Goal: Register for event/course

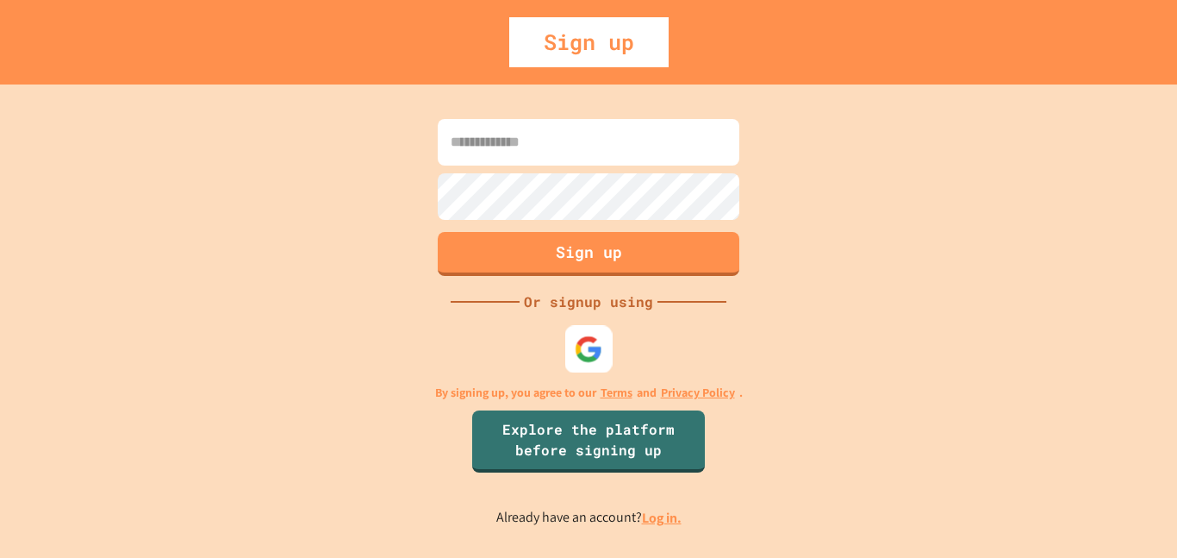
click at [603, 348] on div at bounding box center [588, 348] width 47 height 47
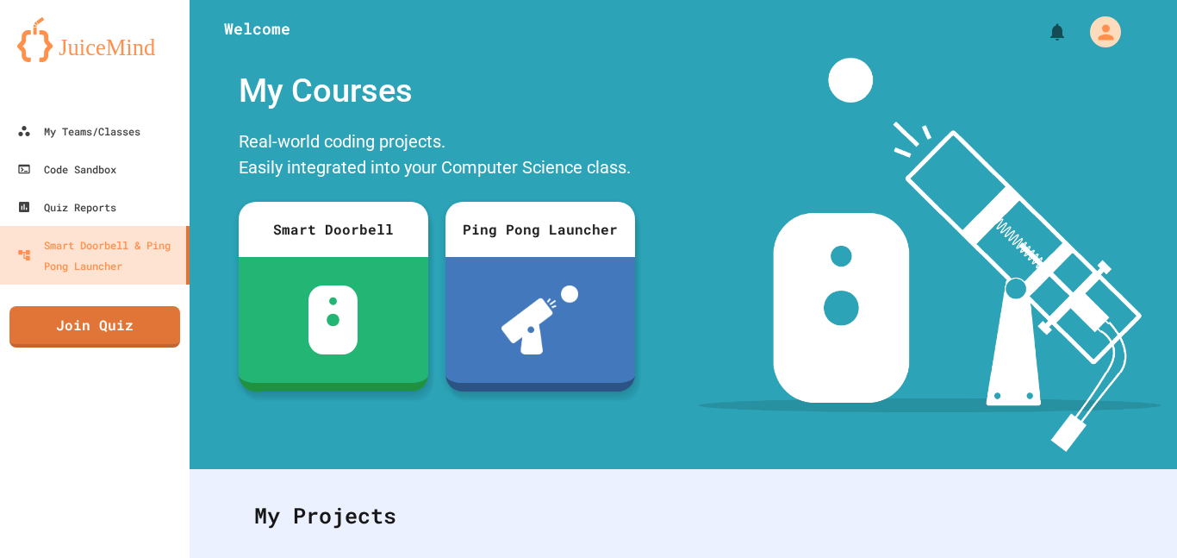
click at [530, 78] on div "My Courses" at bounding box center [437, 91] width 414 height 66
click at [52, 321] on link "Join Quiz" at bounding box center [94, 324] width 167 height 43
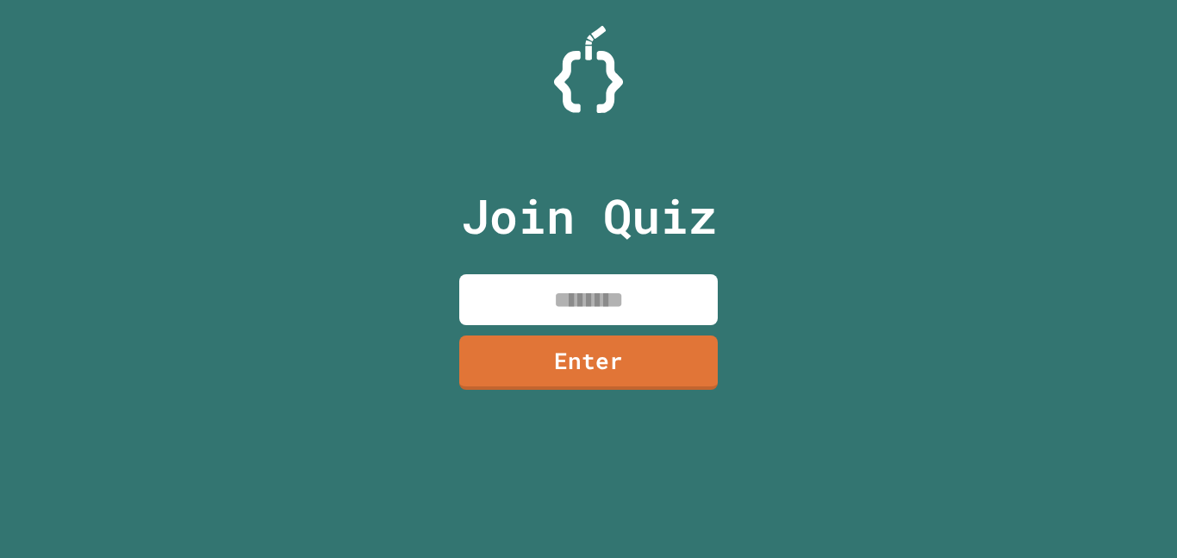
click at [119, 161] on div "Join Quiz Enter" at bounding box center [588, 279] width 1177 height 558
click at [657, 296] on input at bounding box center [588, 299] width 259 height 51
paste input "********"
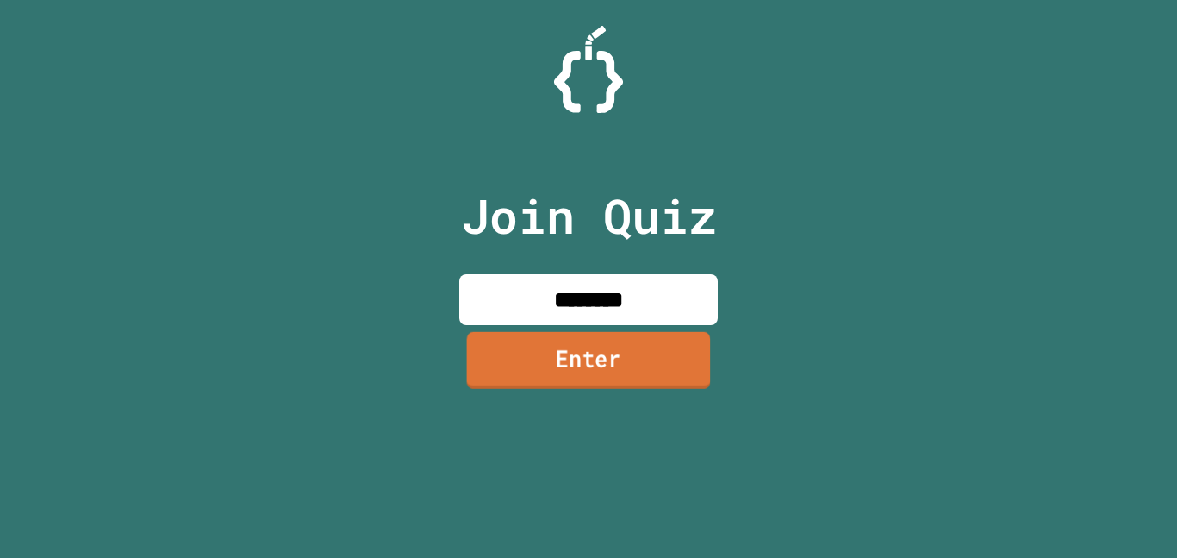
type input "********"
click at [695, 343] on link "Enter" at bounding box center [588, 361] width 260 height 57
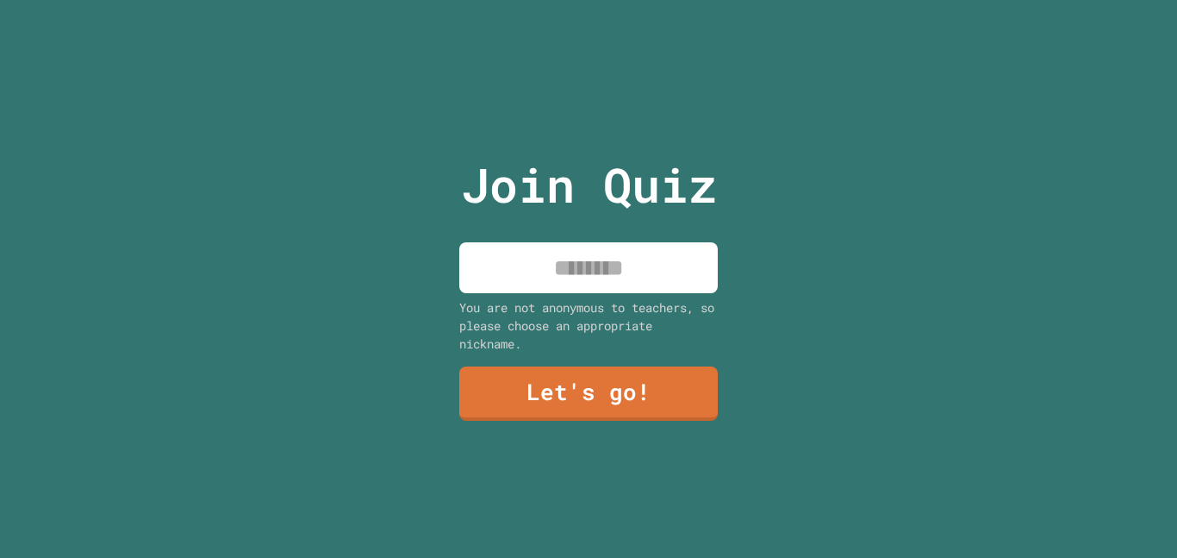
click at [662, 277] on input at bounding box center [588, 267] width 259 height 51
type input "**********"
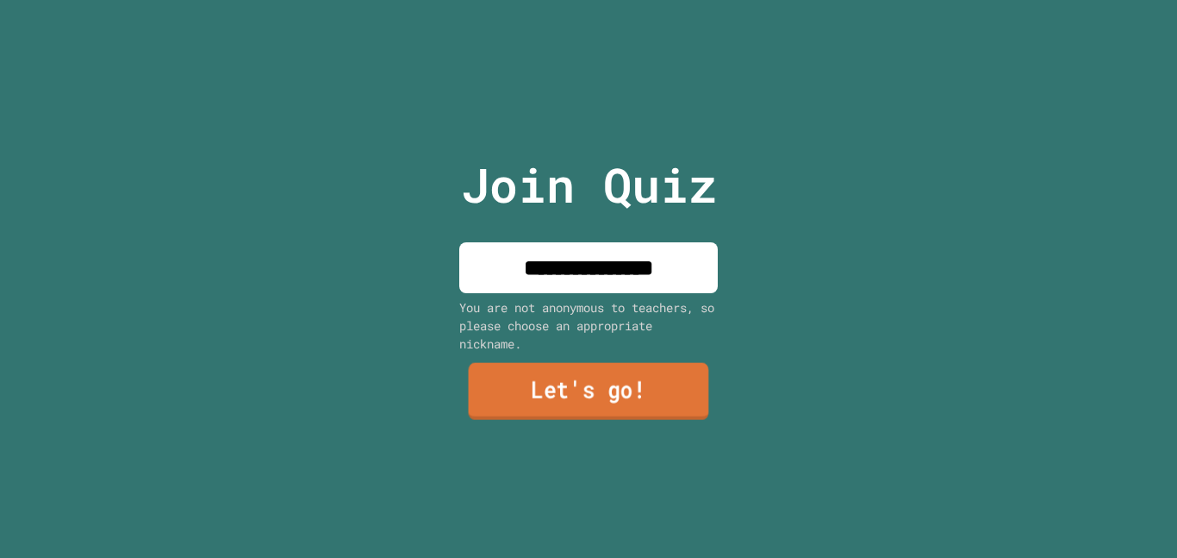
click at [648, 383] on link "Let's go!" at bounding box center [589, 391] width 240 height 57
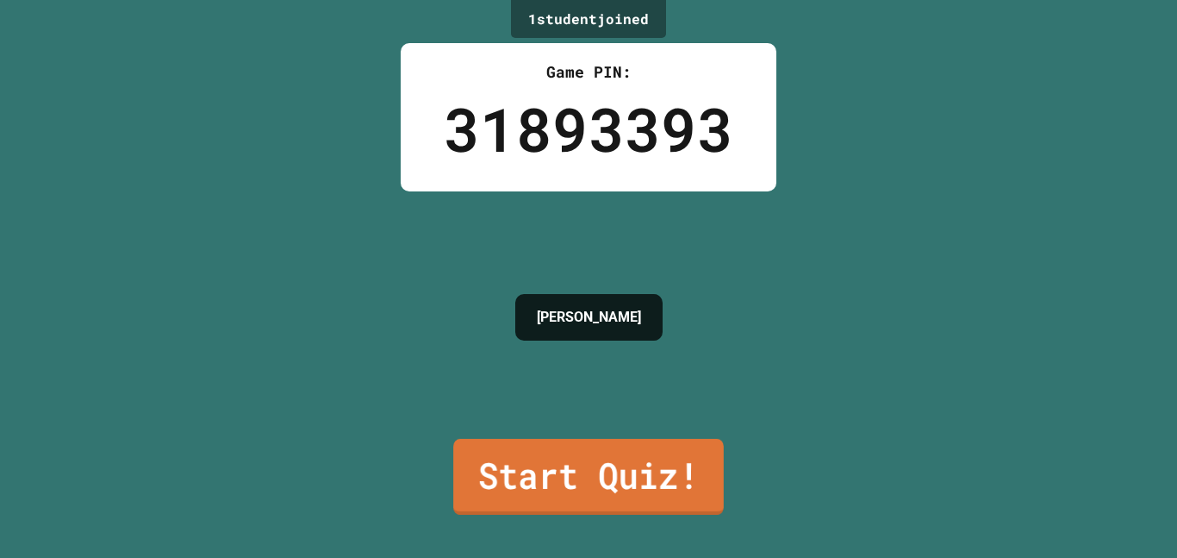
click at [562, 471] on link "Start Quiz!" at bounding box center [588, 477] width 271 height 76
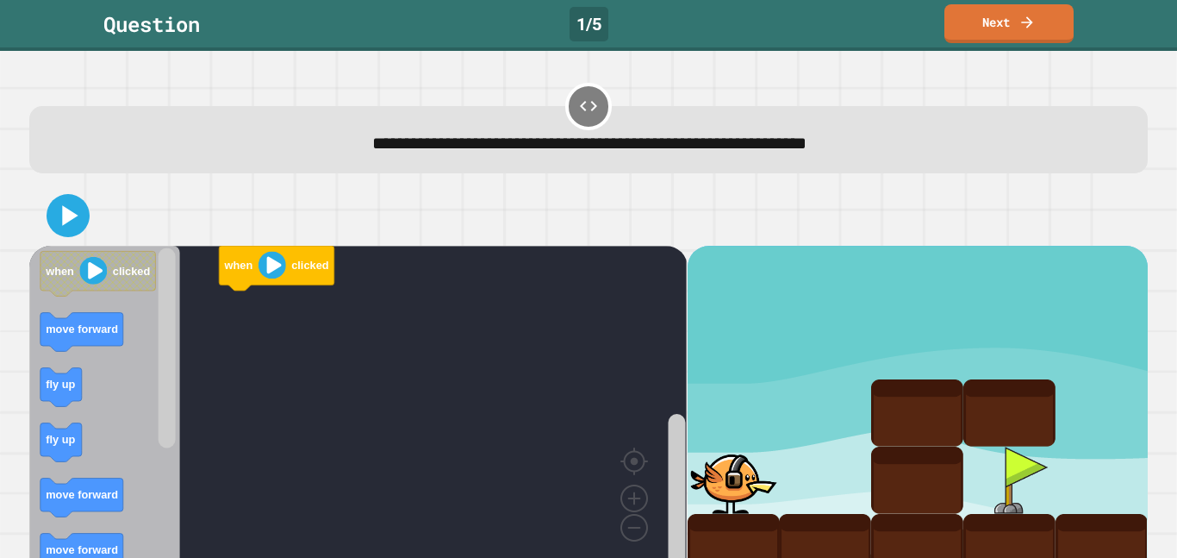
scroll to position [30, 0]
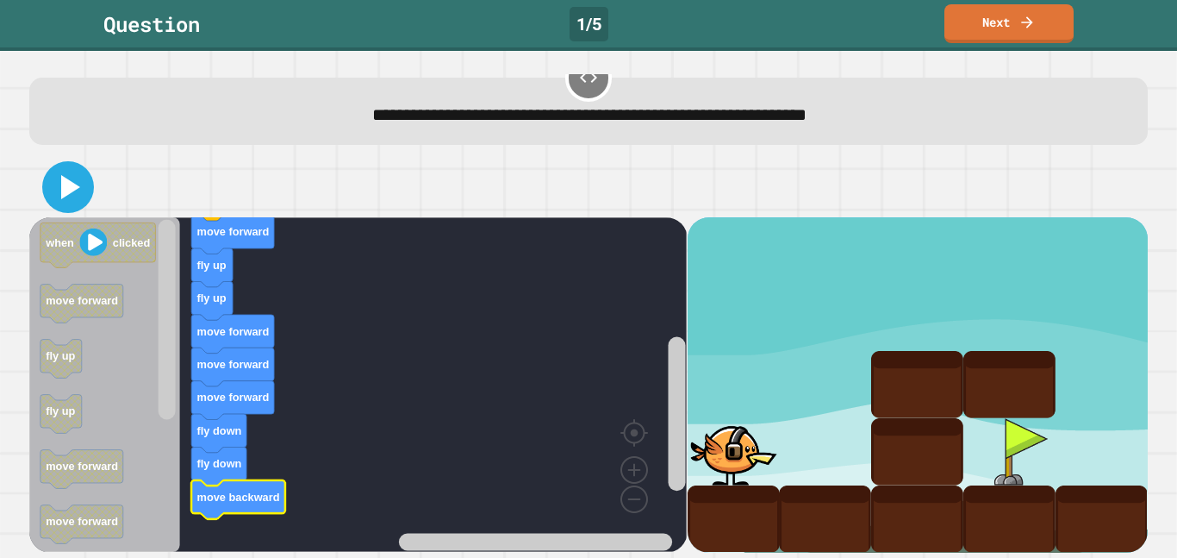
click at [72, 171] on icon at bounding box center [67, 186] width 41 height 41
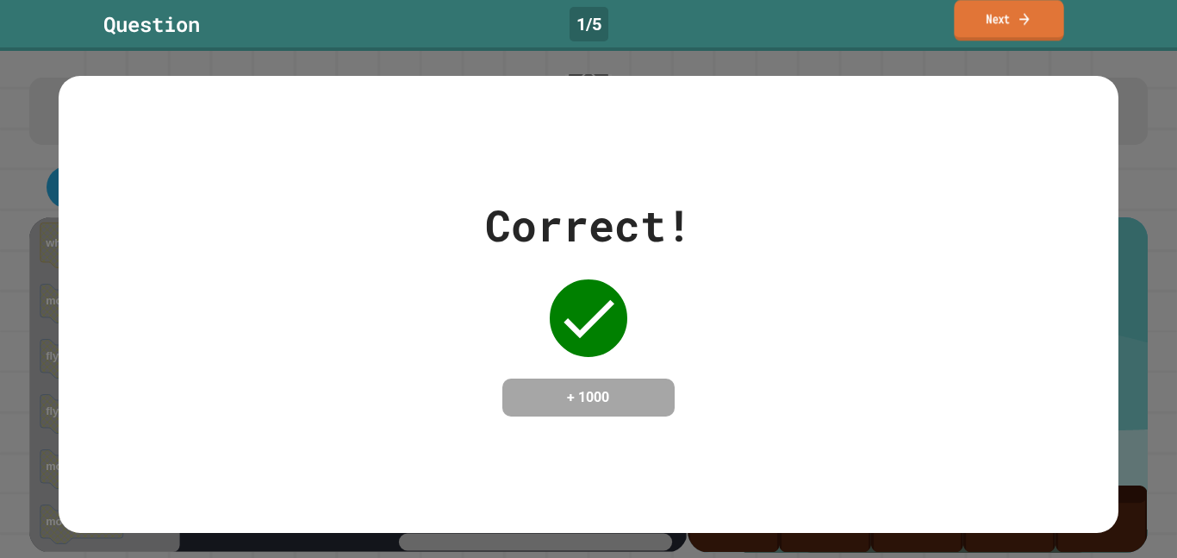
click at [1003, 28] on link "Next" at bounding box center [1008, 20] width 109 height 41
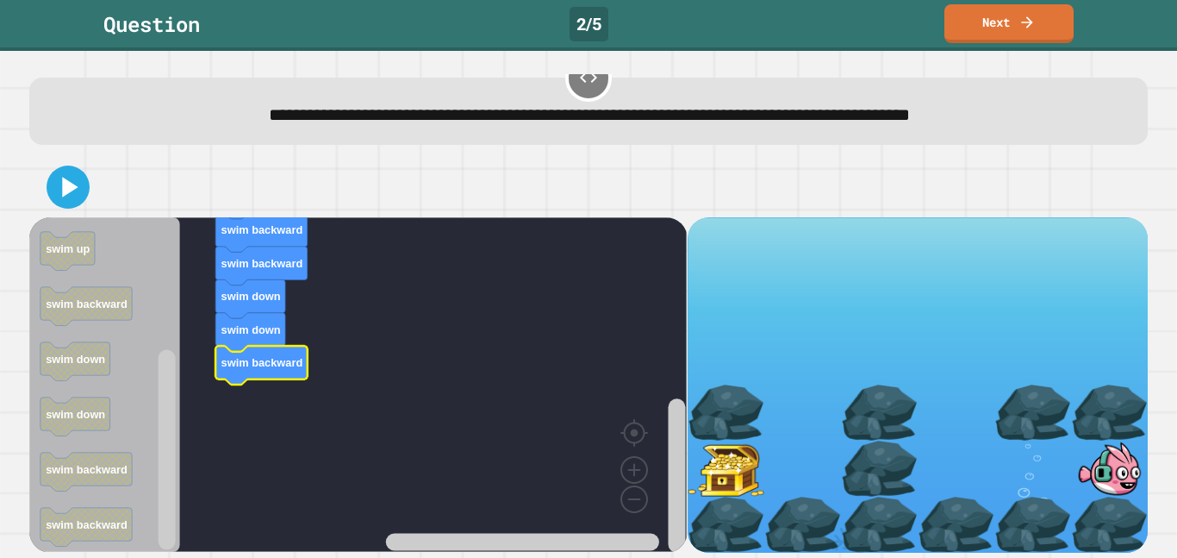
click at [61, 181] on icon at bounding box center [68, 187] width 34 height 34
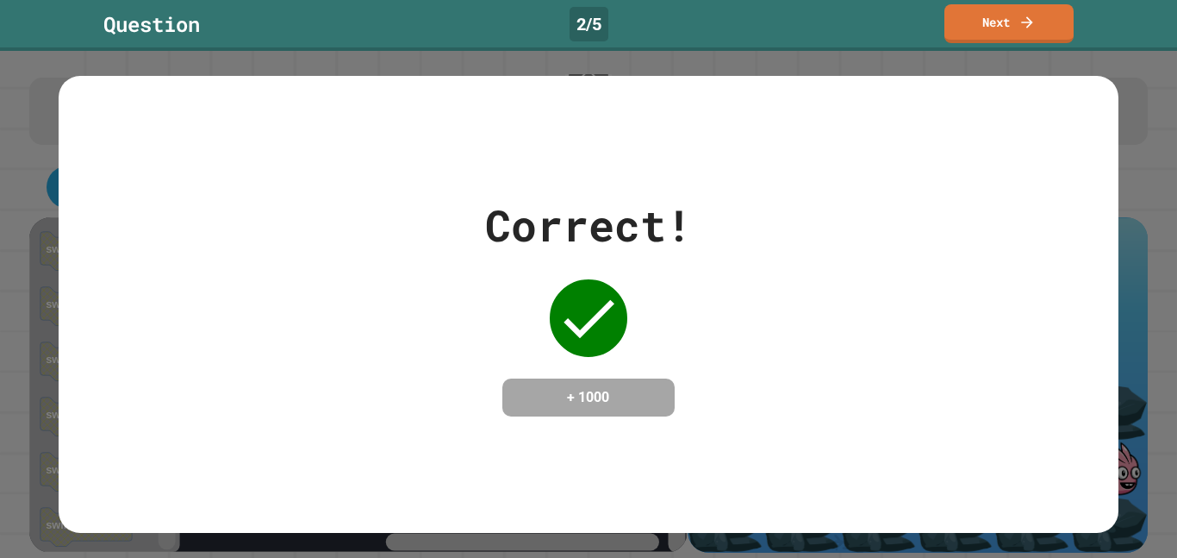
click at [1010, 22] on link "Next" at bounding box center [1009, 23] width 129 height 39
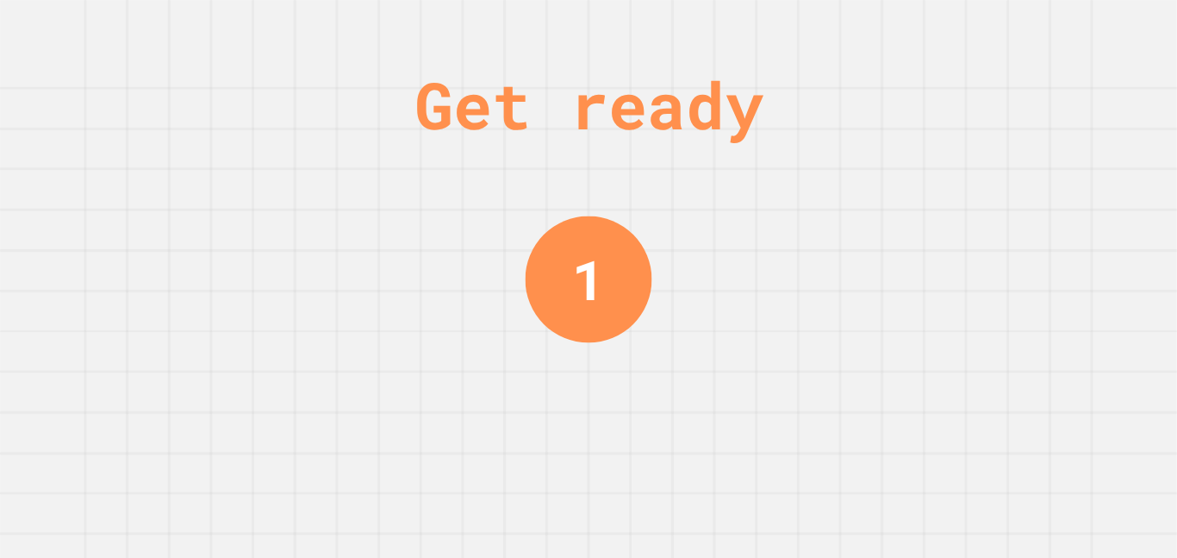
click at [764, 432] on div "Get ready 1" at bounding box center [588, 279] width 1177 height 558
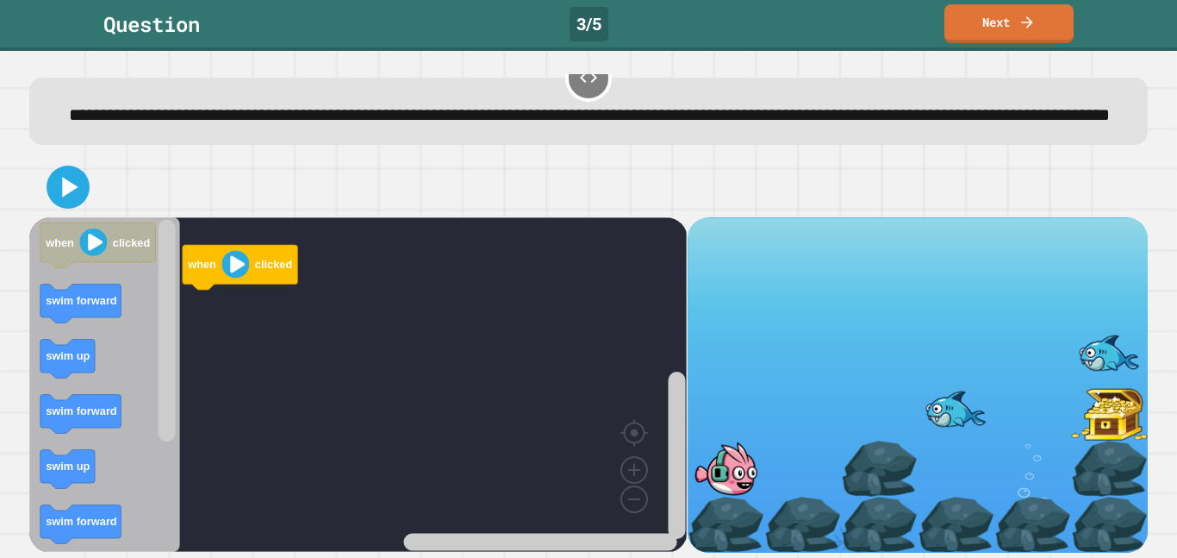
scroll to position [58, 0]
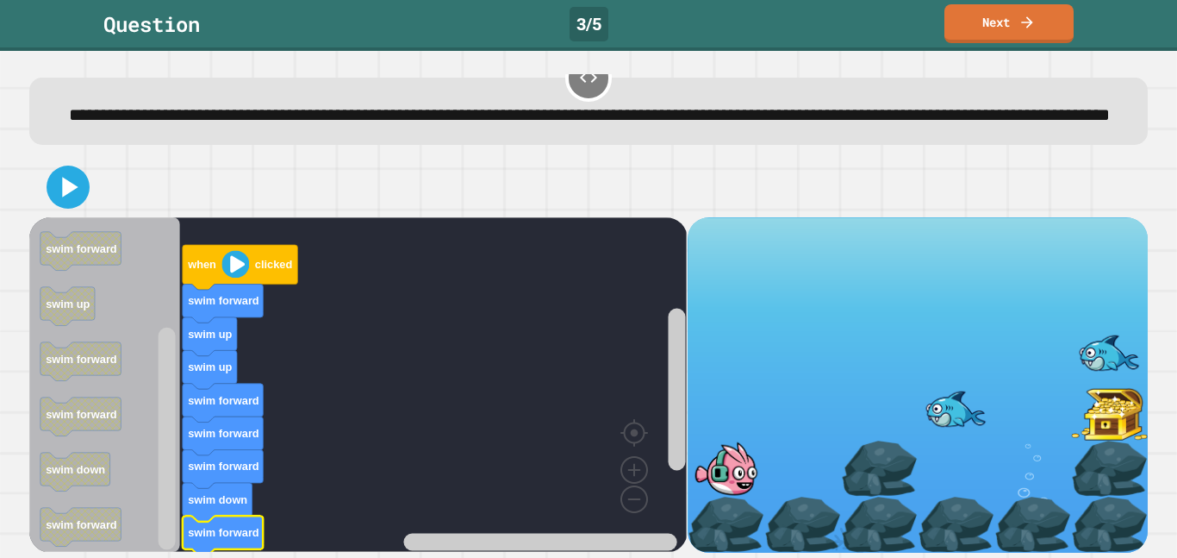
click at [58, 196] on icon at bounding box center [68, 187] width 34 height 34
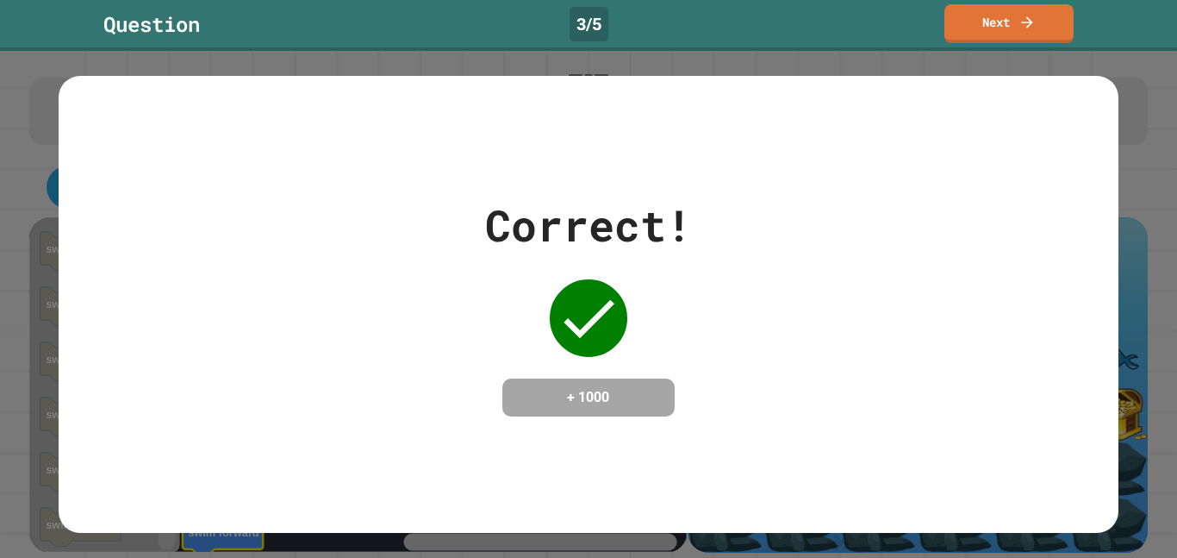
click at [994, 22] on link "Next" at bounding box center [1009, 23] width 129 height 39
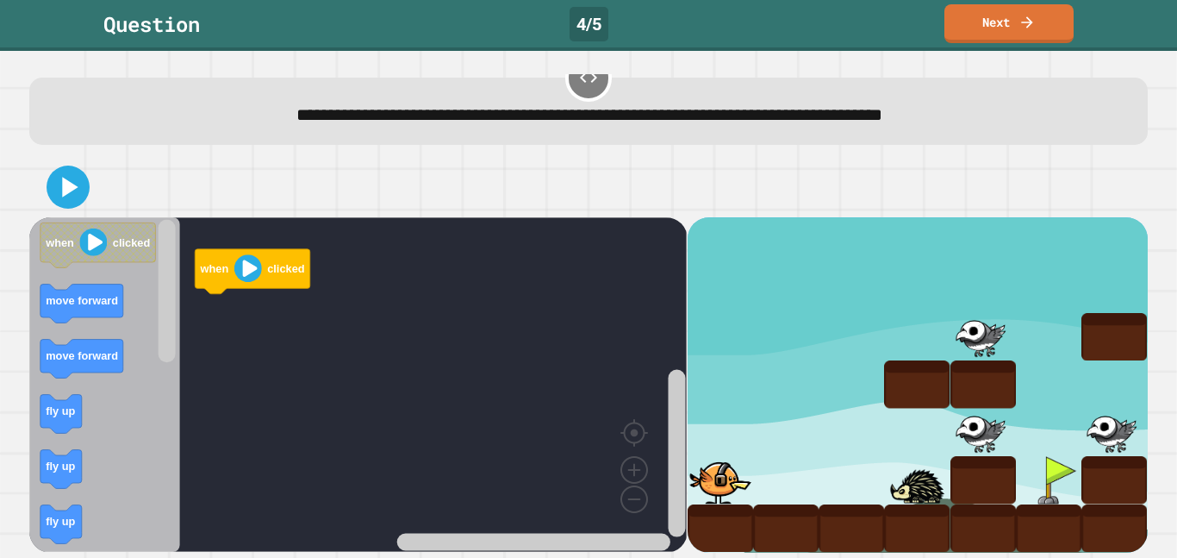
scroll to position [28, 0]
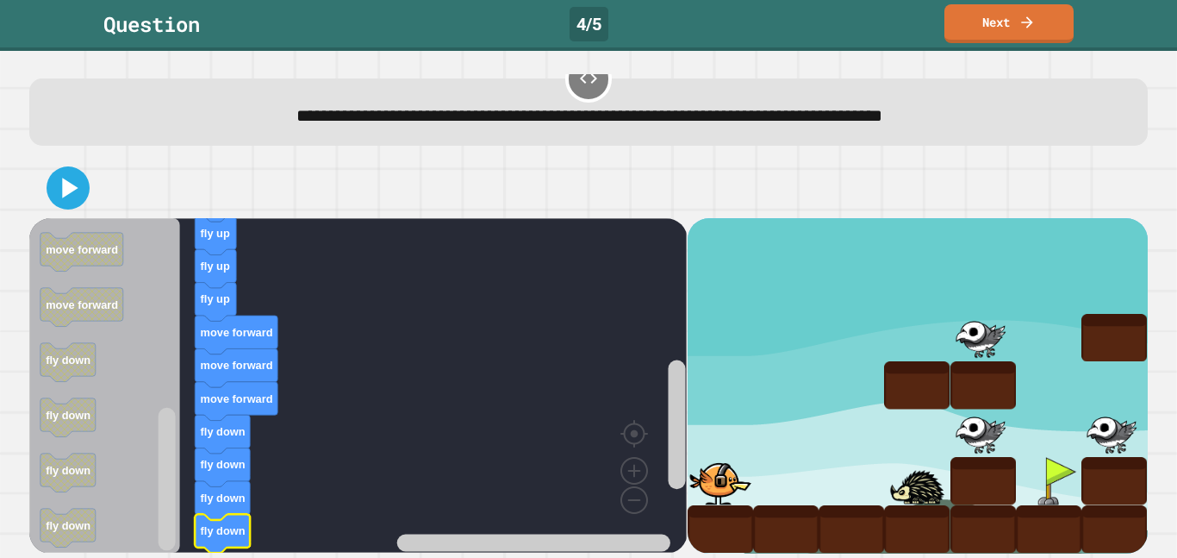
click at [70, 187] on icon at bounding box center [70, 188] width 16 height 20
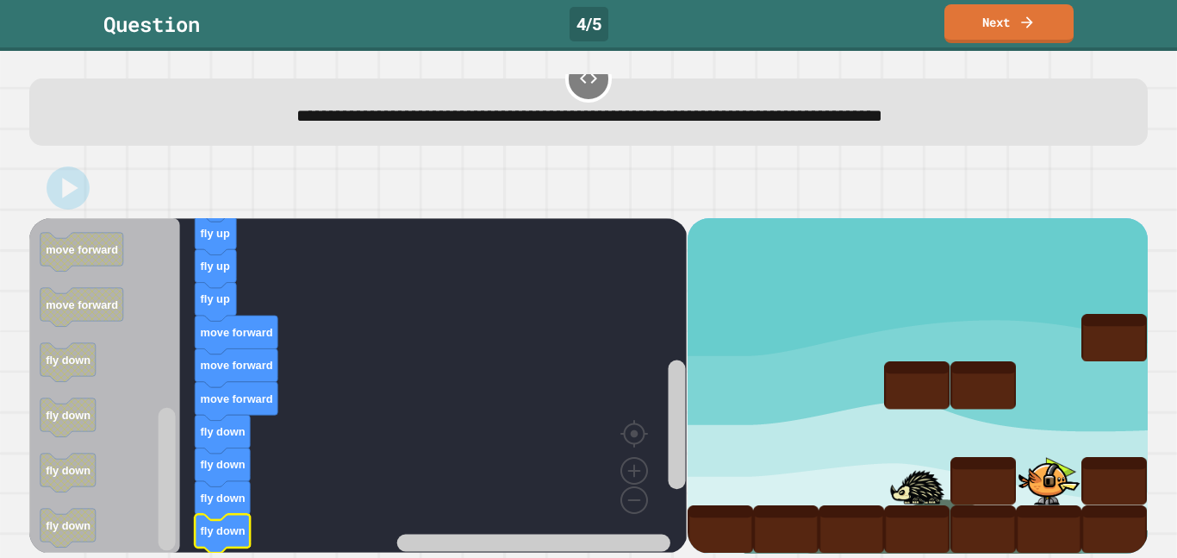
scroll to position [30, 0]
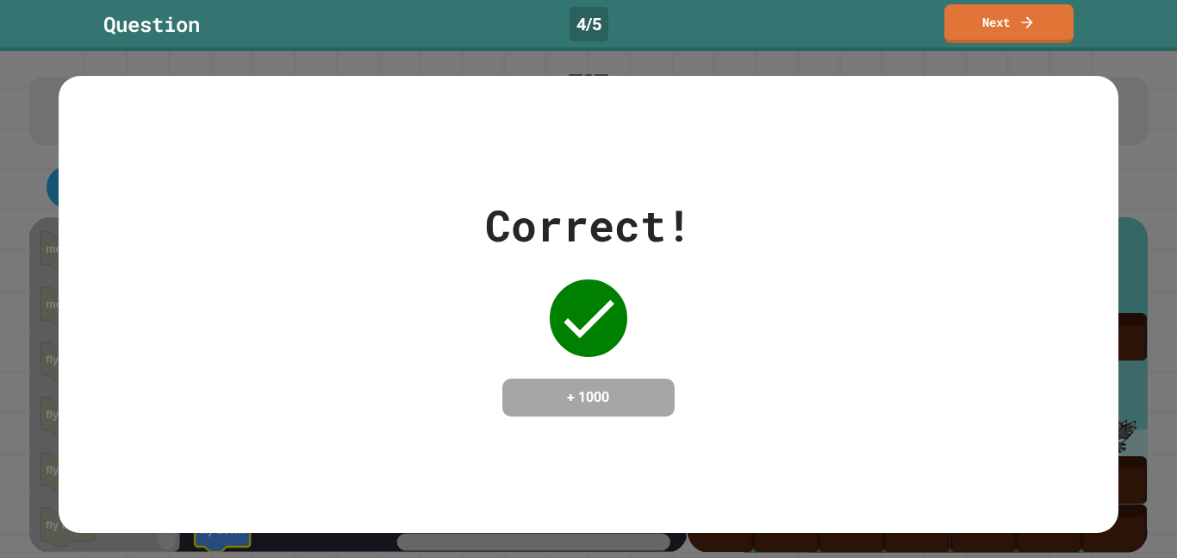
click at [1004, 19] on link "Next" at bounding box center [1009, 23] width 129 height 39
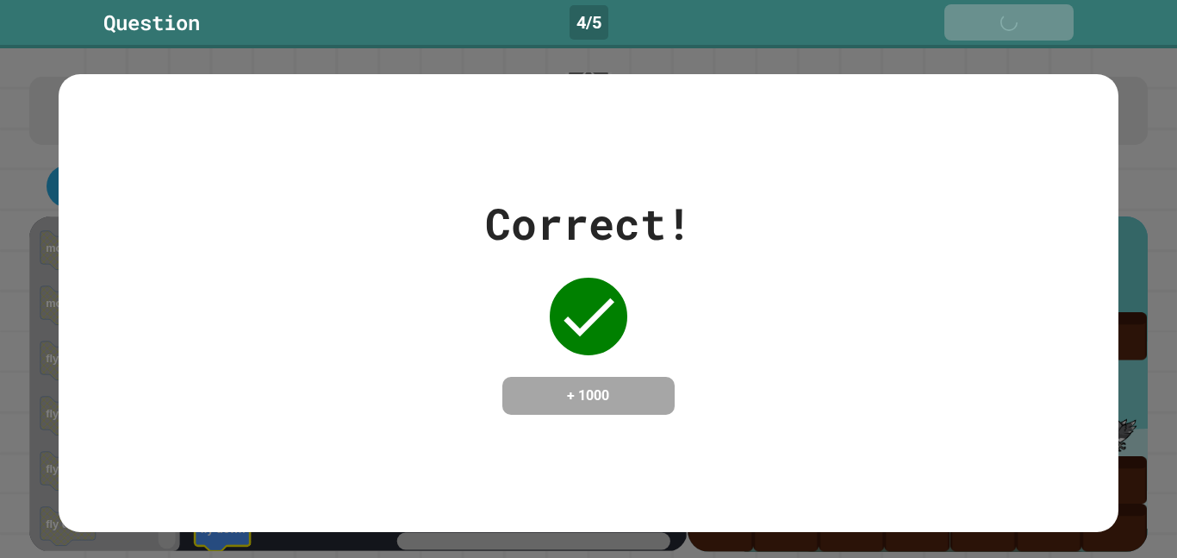
scroll to position [28, 0]
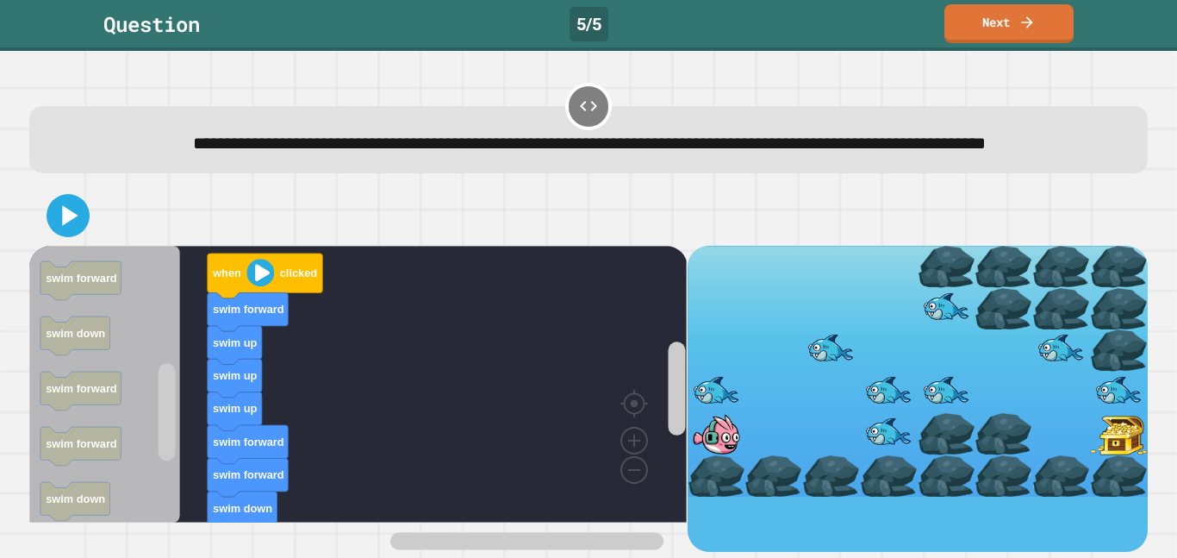
click at [63, 225] on icon at bounding box center [70, 215] width 16 height 20
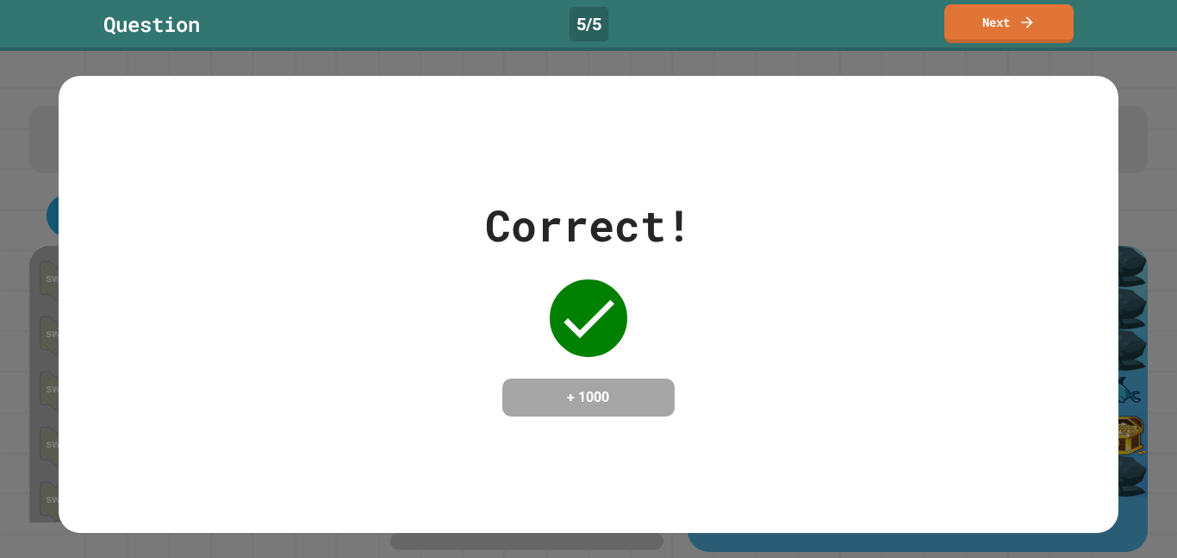
click at [1024, 32] on link "Next" at bounding box center [1009, 23] width 129 height 39
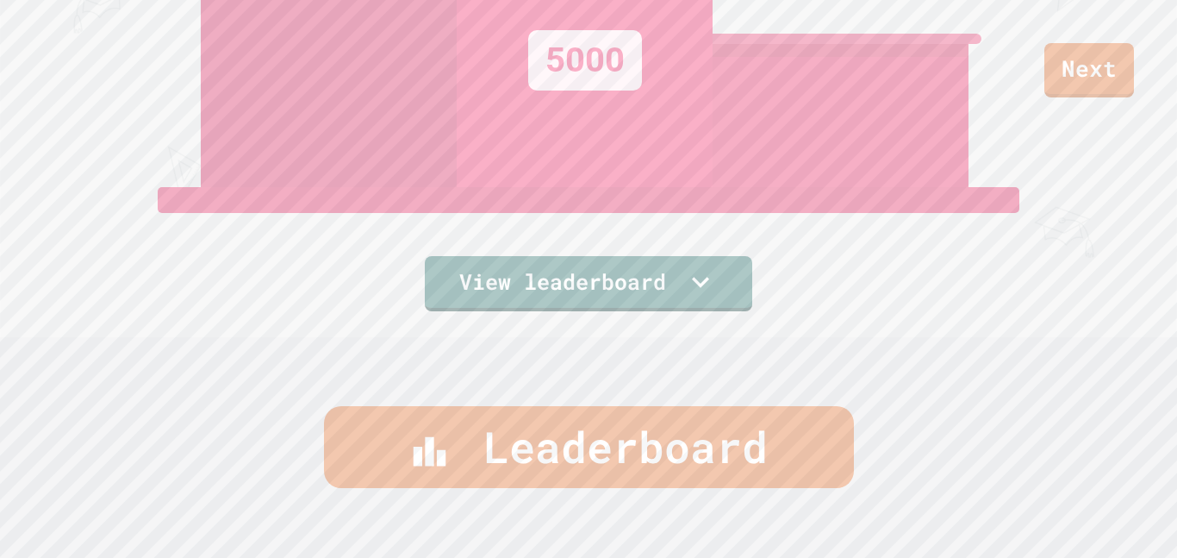
scroll to position [209, 0]
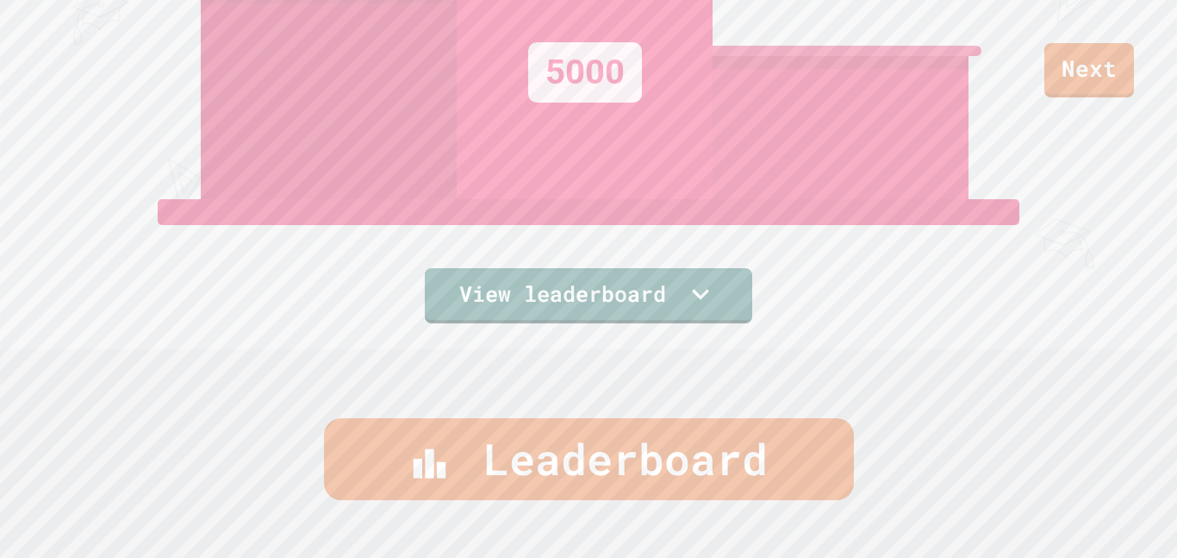
click at [697, 295] on icon at bounding box center [700, 294] width 17 height 10
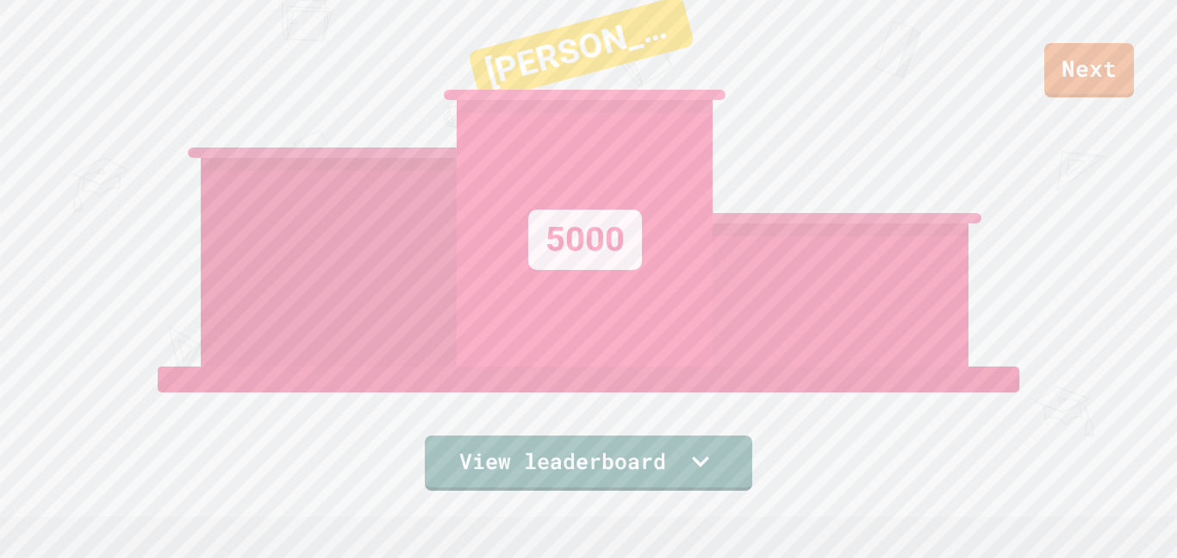
scroll to position [0, 0]
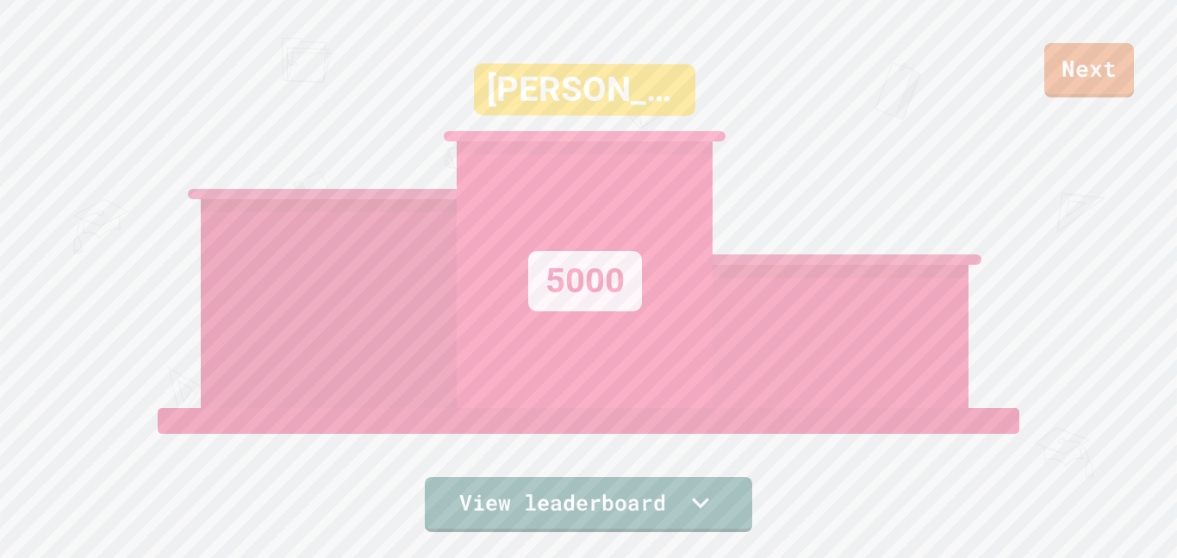
click at [1073, 90] on link "Next" at bounding box center [1089, 70] width 90 height 54
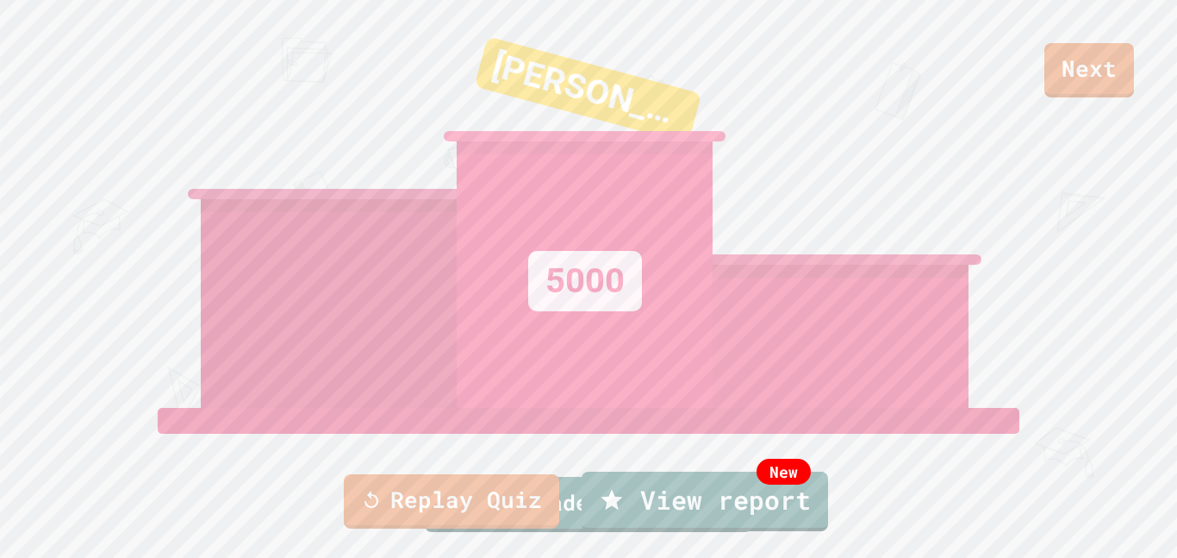
click at [703, 502] on link "New View report" at bounding box center [705, 500] width 246 height 59
